Goal: Book appointment/travel/reservation

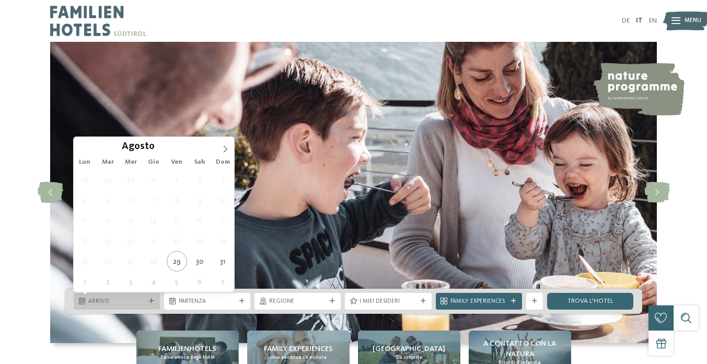
click at [132, 307] on div "Arrivo" at bounding box center [117, 301] width 86 height 17
type div "30.08.2025"
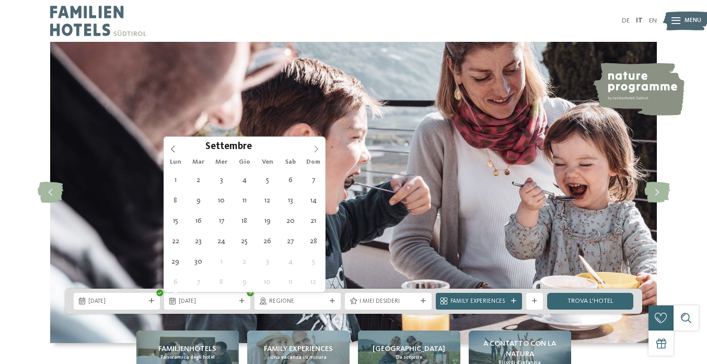
click at [317, 148] on icon at bounding box center [317, 148] width 4 height 7
type div "[DATE]"
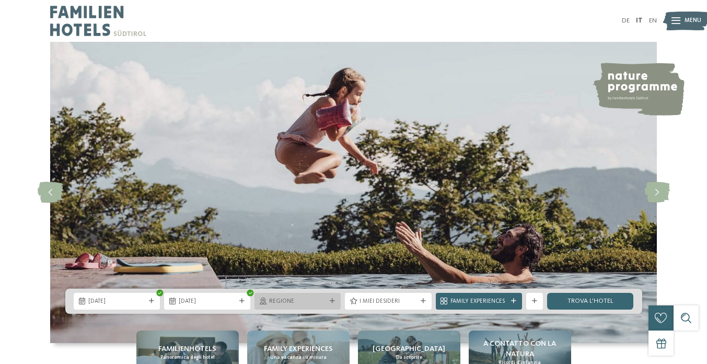
click at [302, 293] on div "Regione" at bounding box center [297, 301] width 86 height 17
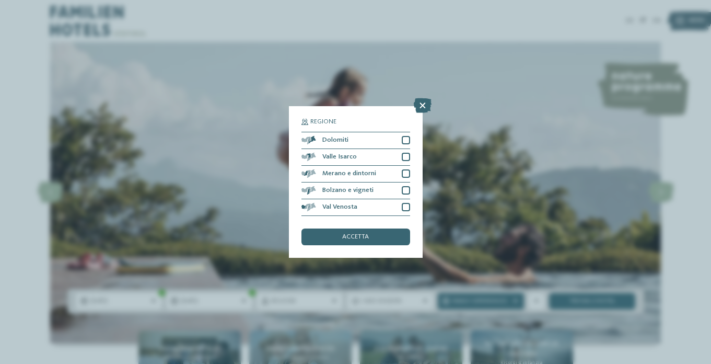
click at [420, 218] on div "Regione Dolomiti" at bounding box center [355, 182] width 711 height 364
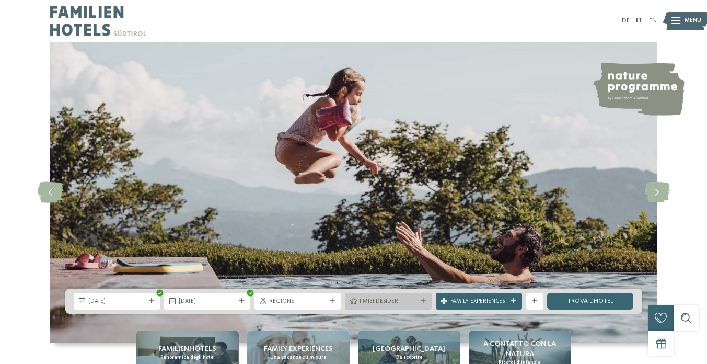
click at [373, 300] on span "I miei desideri" at bounding box center [388, 301] width 57 height 8
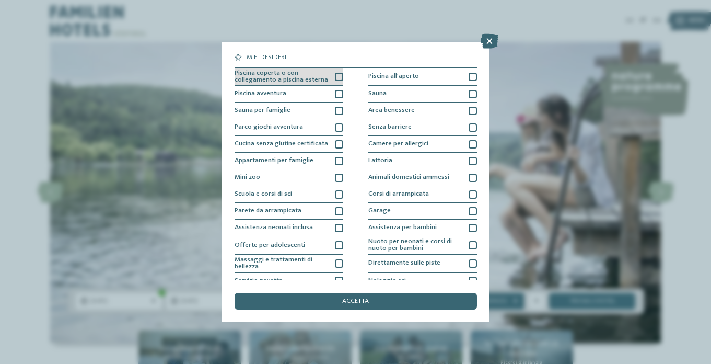
click at [331, 73] on div "Piscina coperta o con collegamento a piscina esterna" at bounding box center [289, 77] width 109 height 18
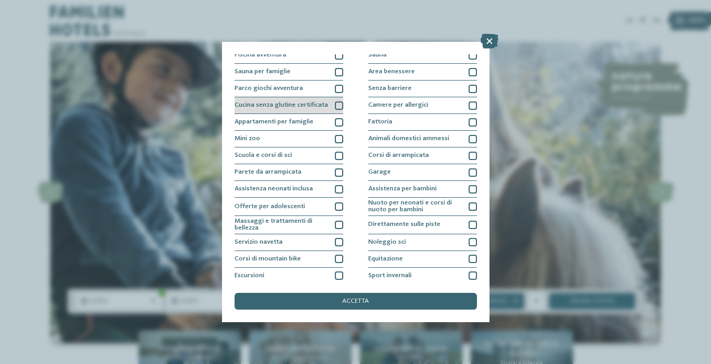
scroll to position [48, 0]
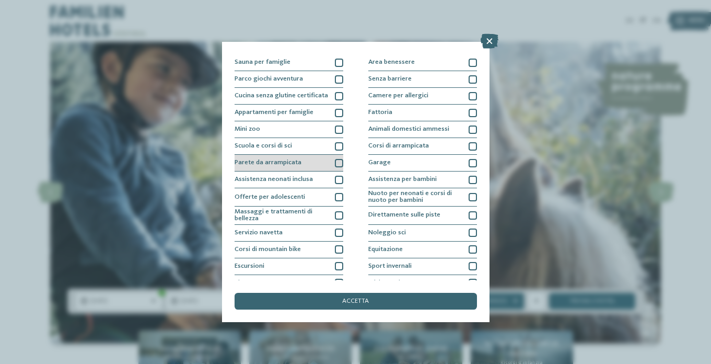
click at [333, 158] on div "Parete da arrampicata" at bounding box center [289, 163] width 109 height 17
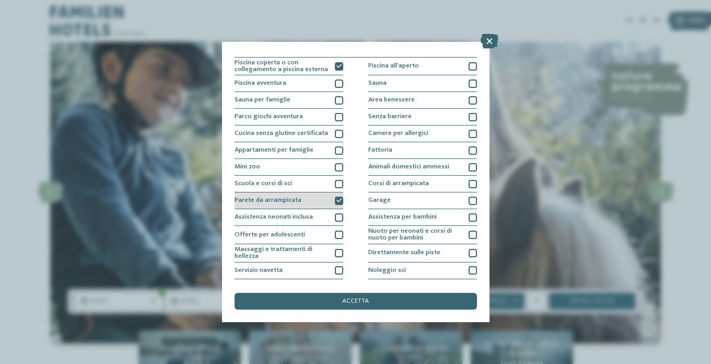
scroll to position [1, 0]
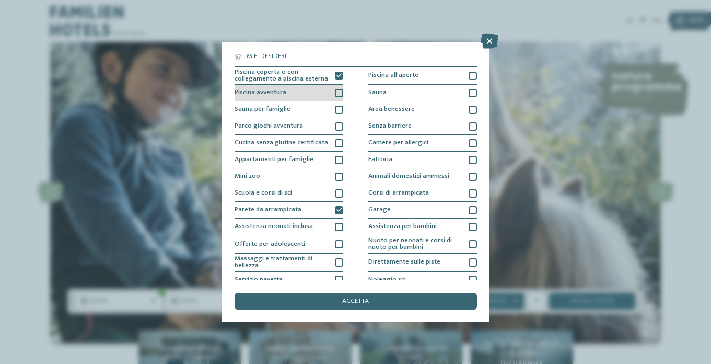
click at [329, 87] on div "Piscina avventura" at bounding box center [289, 93] width 109 height 17
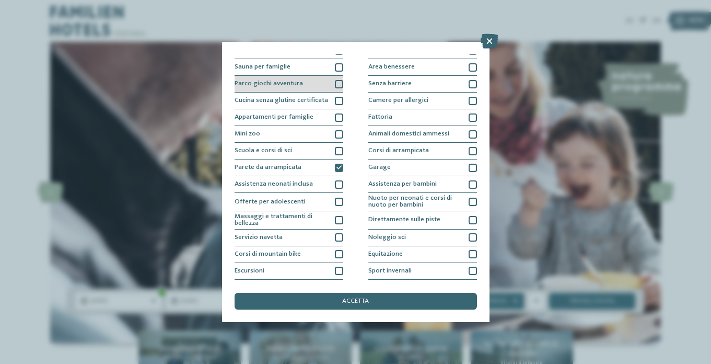
scroll to position [48, 0]
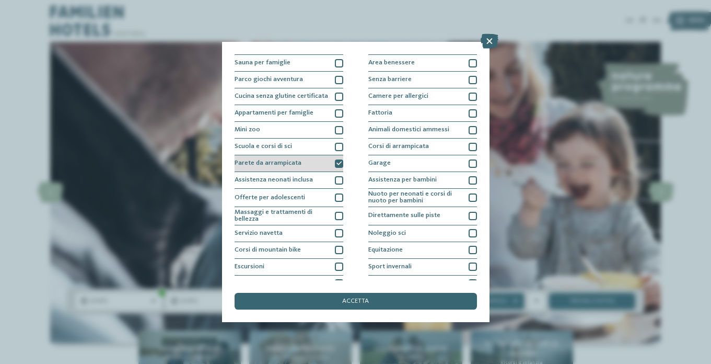
click at [337, 164] on icon at bounding box center [339, 163] width 5 height 5
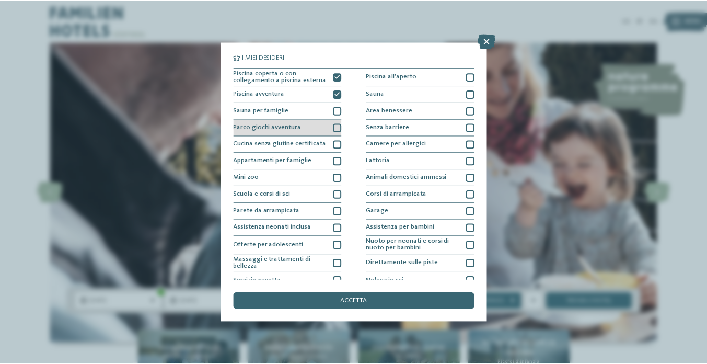
scroll to position [0, 0]
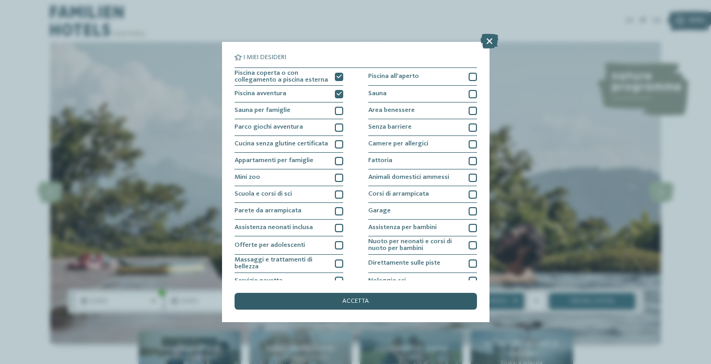
click at [393, 293] on div "accetta" at bounding box center [356, 301] width 242 height 17
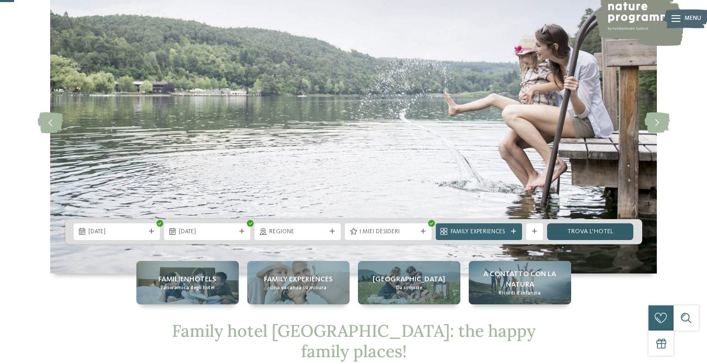
scroll to position [70, 0]
click at [574, 238] on link "trova l’hotel" at bounding box center [590, 231] width 86 height 17
click at [563, 229] on link "trova l’hotel" at bounding box center [590, 231] width 86 height 17
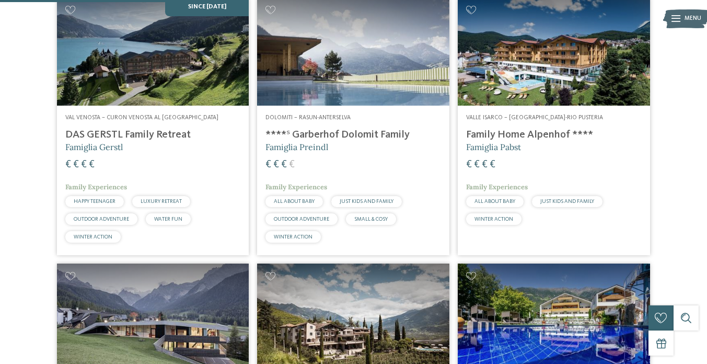
scroll to position [323, 0]
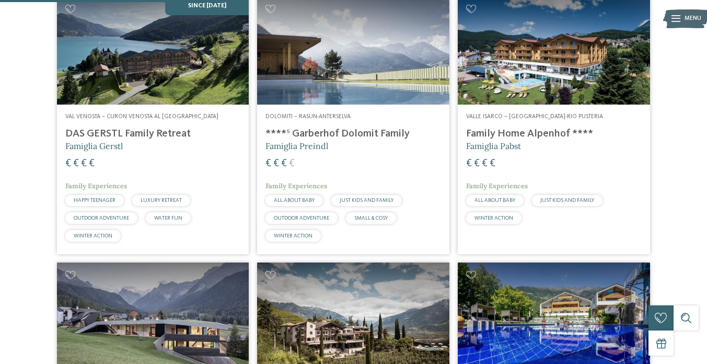
click at [123, 131] on h4 "DAS GERSTL Family Retreat" at bounding box center [153, 133] width 176 height 13
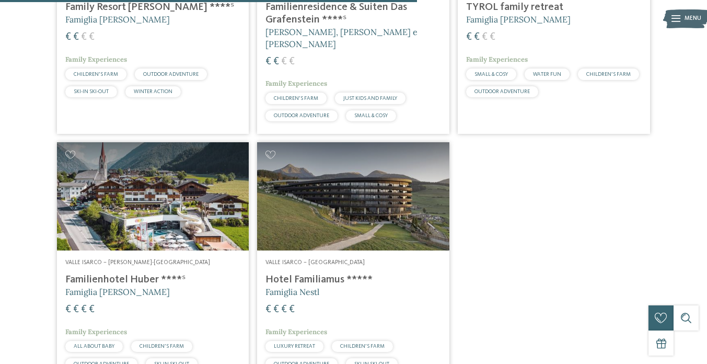
scroll to position [720, 0]
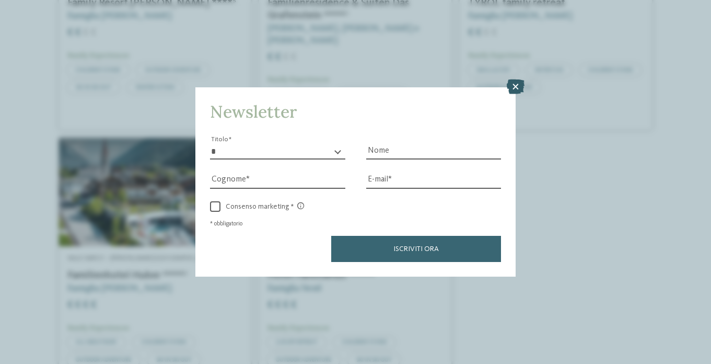
click at [512, 79] on icon at bounding box center [516, 86] width 18 height 15
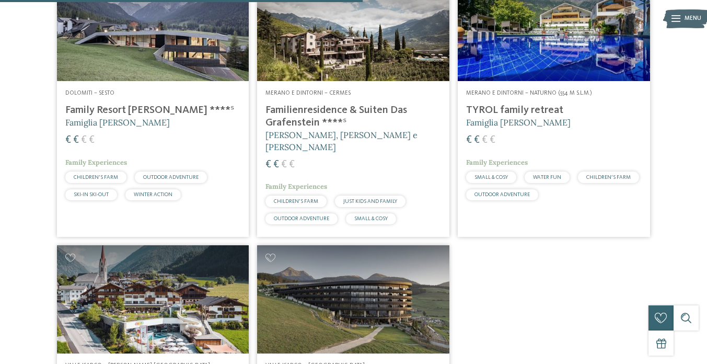
scroll to position [611, 0]
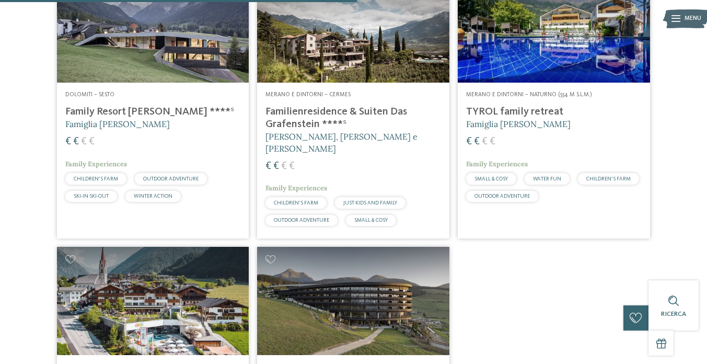
click at [138, 99] on div "Dolomiti – Sesto Family Resort Rainer ****ˢ Famiglia Rainer € € € € Family Expe…" at bounding box center [153, 149] width 192 height 132
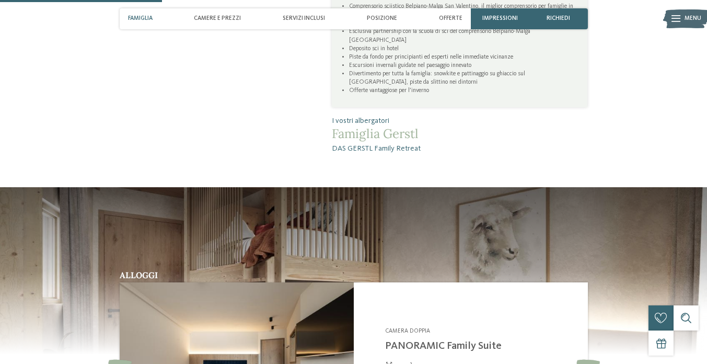
scroll to position [814, 0]
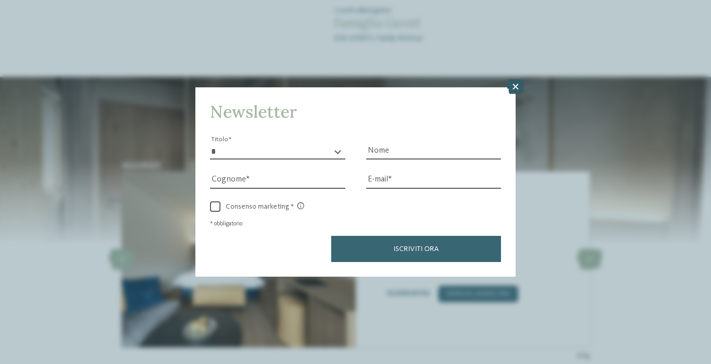
click at [522, 79] on icon at bounding box center [516, 86] width 18 height 15
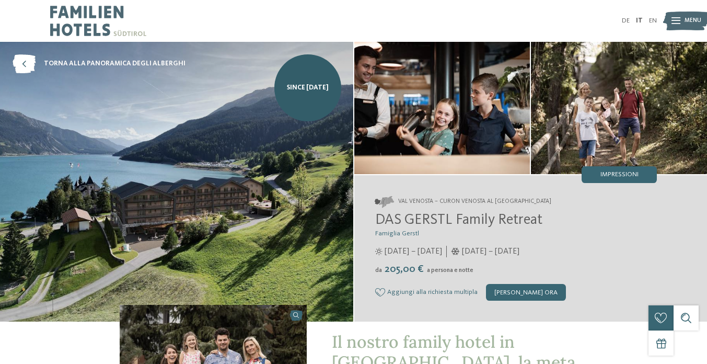
scroll to position [0, 0]
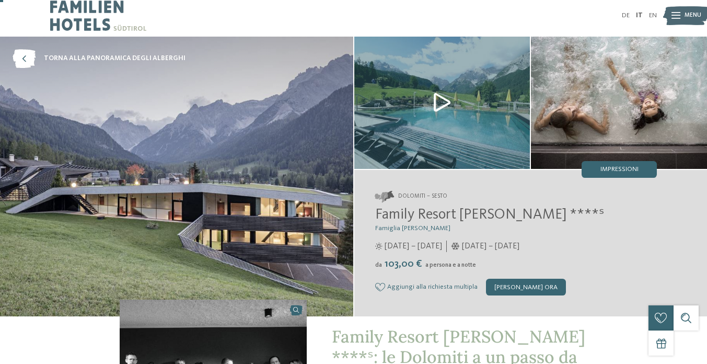
scroll to position [14, 0]
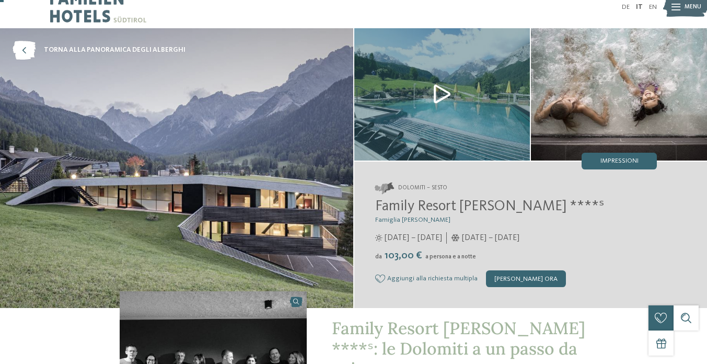
click at [681, 6] on img at bounding box center [686, 7] width 46 height 23
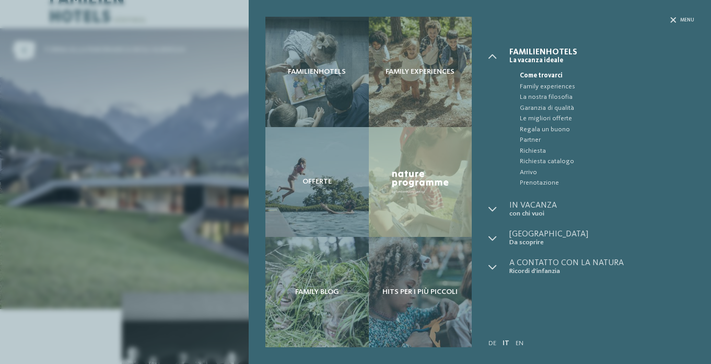
click at [227, 126] on div "Familienhotels Family experiences Offerte" at bounding box center [355, 182] width 711 height 364
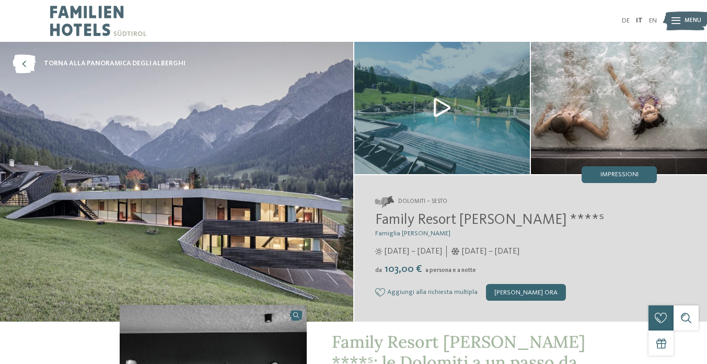
scroll to position [0, 0]
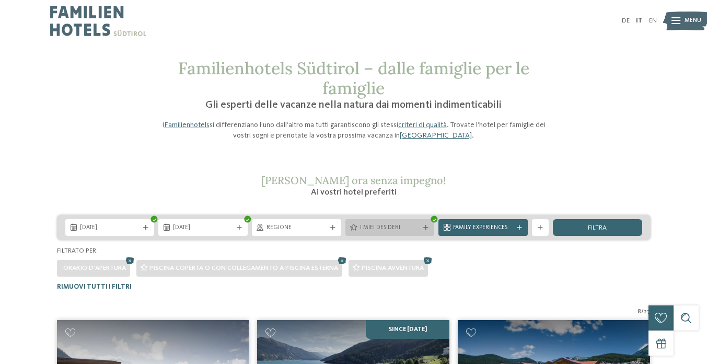
click at [386, 221] on div "I miei desideri" at bounding box center [389, 227] width 89 height 17
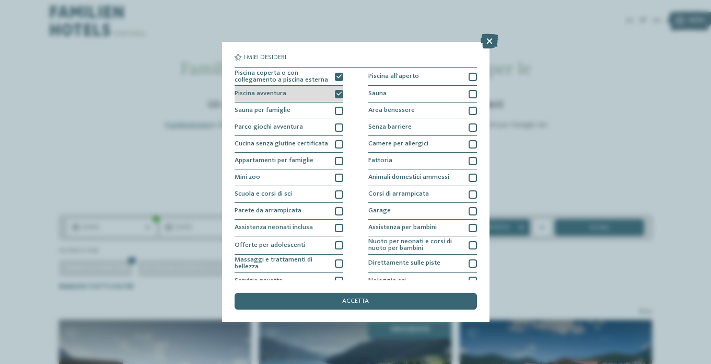
click at [339, 94] on icon at bounding box center [339, 93] width 5 height 5
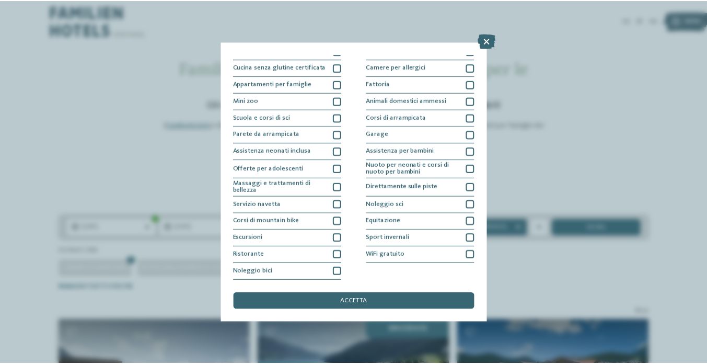
scroll to position [157, 0]
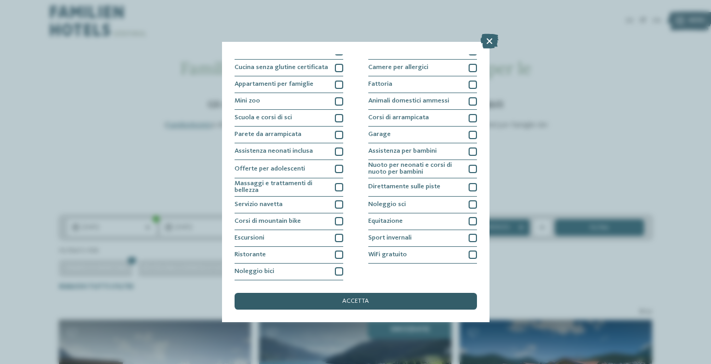
click at [347, 298] on span "accetta" at bounding box center [355, 301] width 27 height 7
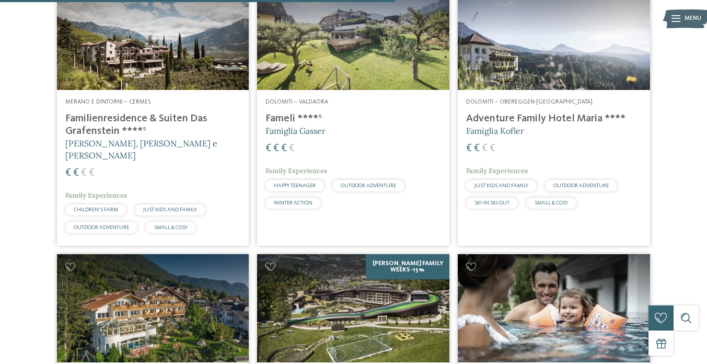
scroll to position [1134, 0]
